Goal: Task Accomplishment & Management: Manage account settings

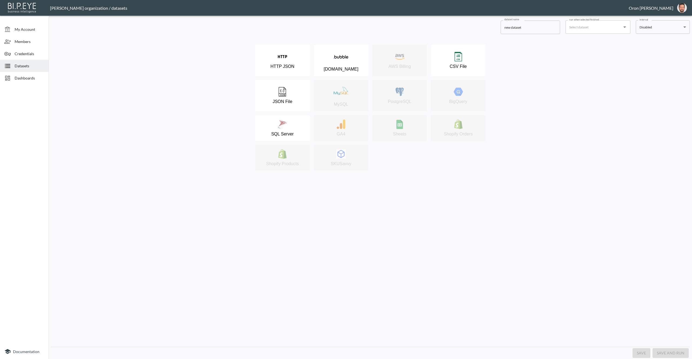
click at [40, 65] on span "Datasets" at bounding box center [30, 66] width 30 height 6
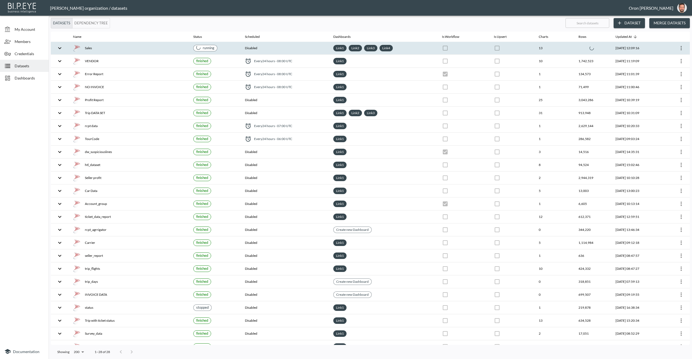
click at [147, 48] on div "Sales" at bounding box center [129, 48] width 112 height 8
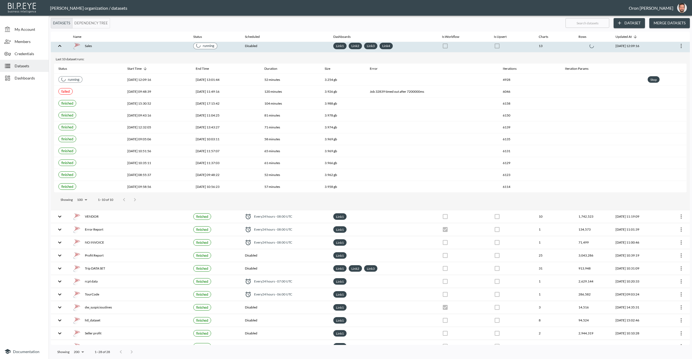
scroll to position [2, 0]
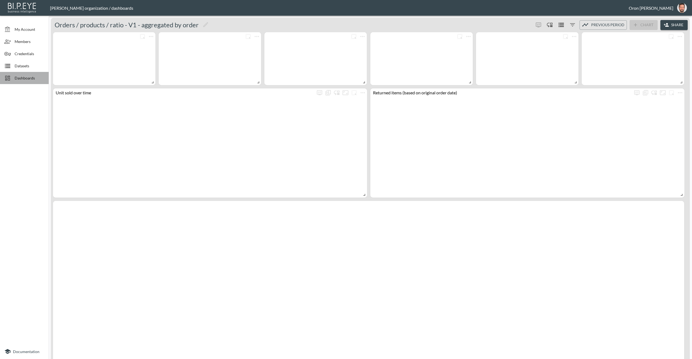
click at [32, 79] on span "Dashboards" at bounding box center [30, 78] width 30 height 6
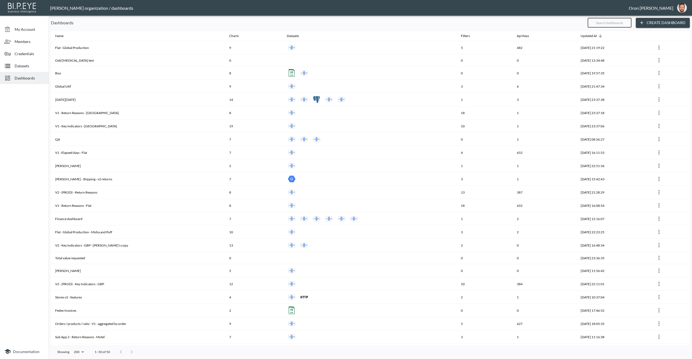
click at [616, 23] on input "text" at bounding box center [610, 23] width 44 height 14
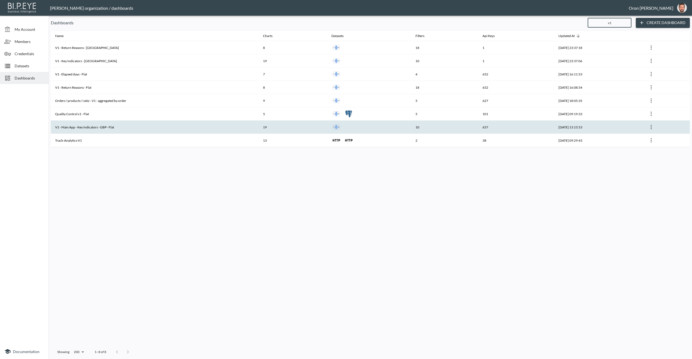
type input "v1"
click at [116, 129] on th "V1 - Main App - Key Indicators - GBP - Flat" at bounding box center [155, 127] width 208 height 13
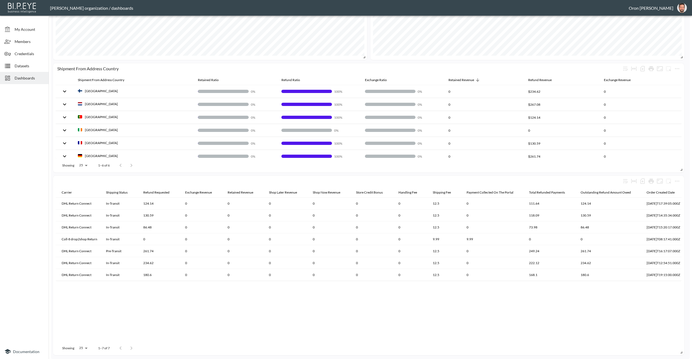
scroll to position [5, 0]
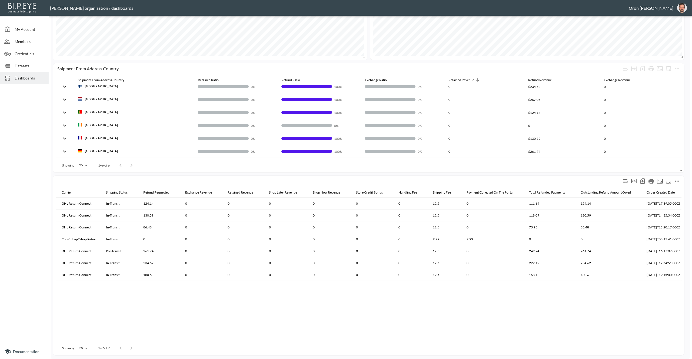
click at [678, 180] on icon "more" at bounding box center [677, 181] width 6 height 6
click at [674, 188] on li "Edit" at bounding box center [665, 191] width 42 height 10
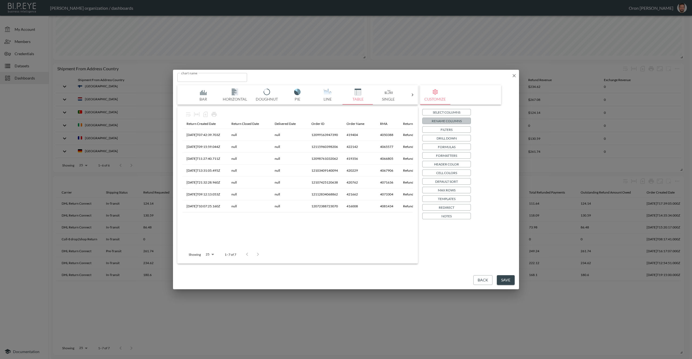
click at [446, 119] on p "Rename Columns" at bounding box center [447, 121] width 30 height 6
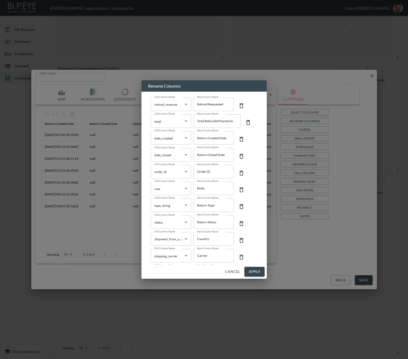
scroll to position [0, 0]
click at [218, 121] on input "Total Refunded Payments" at bounding box center [216, 121] width 47 height 14
click at [232, 271] on button "Cancel" at bounding box center [232, 272] width 19 height 10
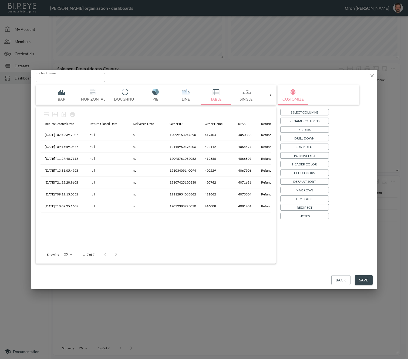
click at [232, 271] on div "Back Save" at bounding box center [204, 280] width 346 height 19
drag, startPoint x: 373, startPoint y: 73, endPoint x: 371, endPoint y: 76, distance: 4.1
click at [373, 73] on icon "button" at bounding box center [372, 75] width 5 height 5
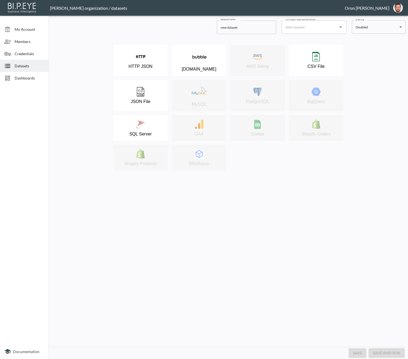
click at [11, 64] on icon at bounding box center [7, 66] width 6 height 6
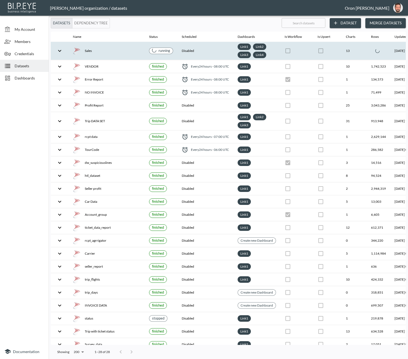
click at [189, 51] on th "Disabled" at bounding box center [206, 51] width 56 height 18
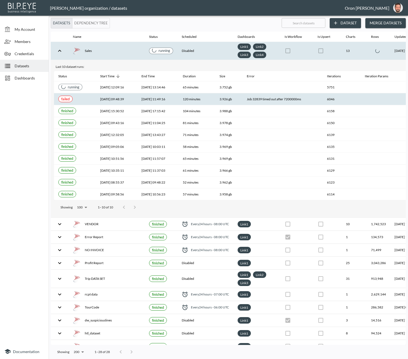
checkbox input "true"
checkbox input "false"
checkbox input "true"
checkbox input "false"
checkbox input "true"
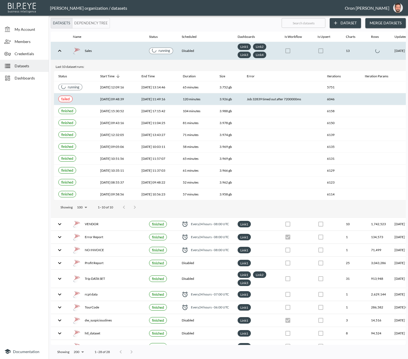
checkbox input "false"
checkbox input "true"
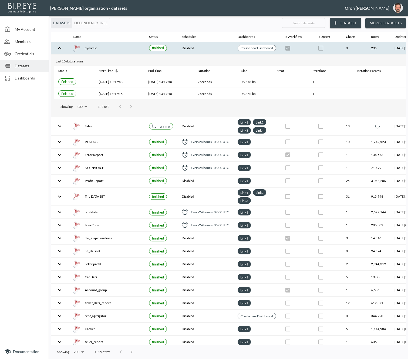
click at [345, 46] on th "0" at bounding box center [354, 48] width 25 height 13
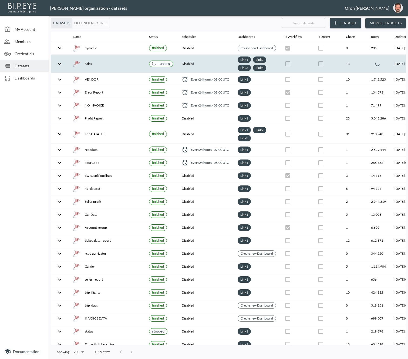
click at [365, 58] on th "13" at bounding box center [354, 64] width 25 height 18
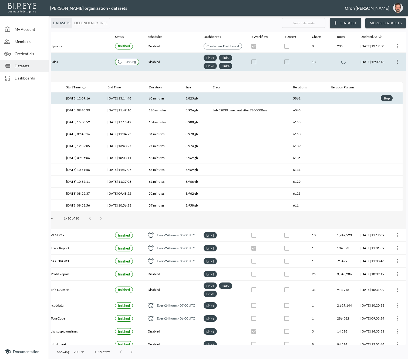
scroll to position [2, 0]
